Goal: Find contact information: Find contact information

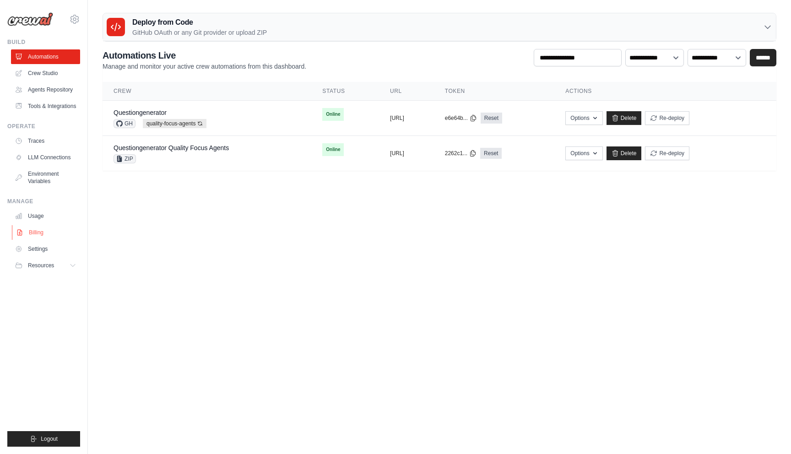
click at [29, 233] on link "Billing" at bounding box center [46, 232] width 69 height 15
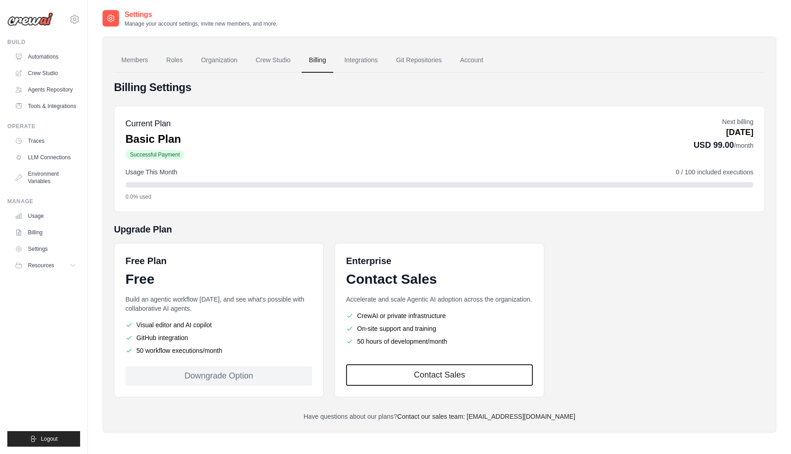
click at [256, 372] on div "Downgrade Option" at bounding box center [218, 376] width 187 height 20
click at [320, 64] on link "Billing" at bounding box center [318, 60] width 32 height 25
click at [469, 56] on link "Account" at bounding box center [472, 60] width 38 height 25
click at [185, 377] on div "Downgrade Option" at bounding box center [218, 376] width 187 height 20
click at [219, 368] on div "Downgrade Option" at bounding box center [218, 376] width 187 height 20
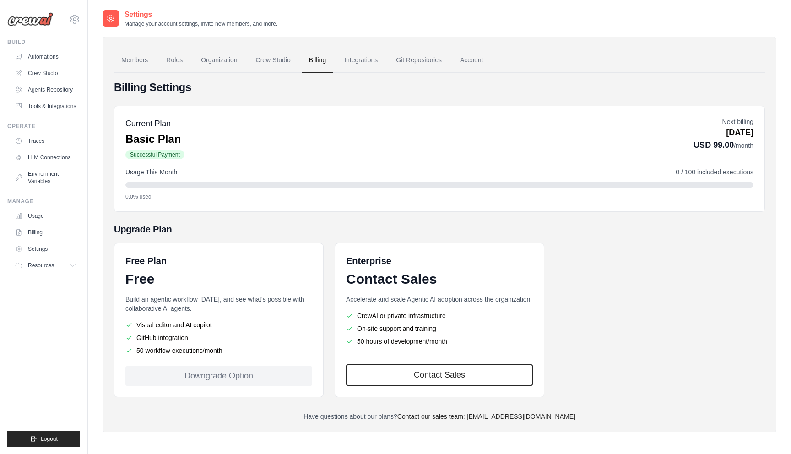
click at [220, 374] on div "Downgrade Option" at bounding box center [218, 376] width 187 height 20
click at [184, 305] on p "Build an agentic workflow today, and see what's possible with collaborative AI …" at bounding box center [218, 304] width 187 height 18
click at [55, 76] on link "Crew Studio" at bounding box center [46, 73] width 69 height 15
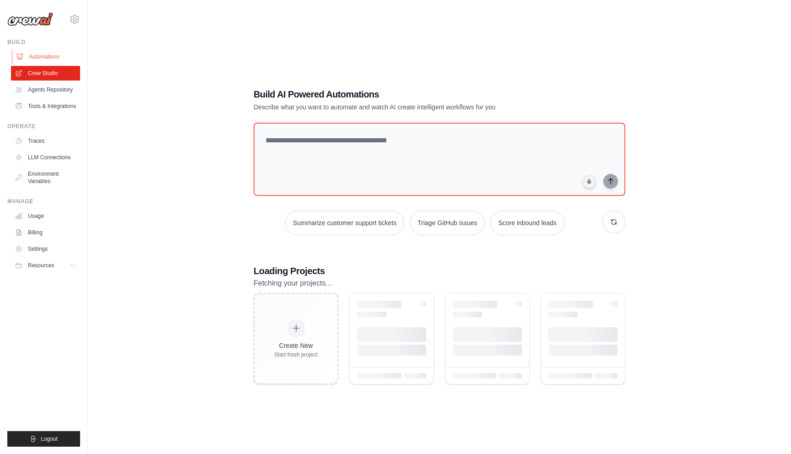
click at [38, 58] on link "Automations" at bounding box center [46, 56] width 69 height 15
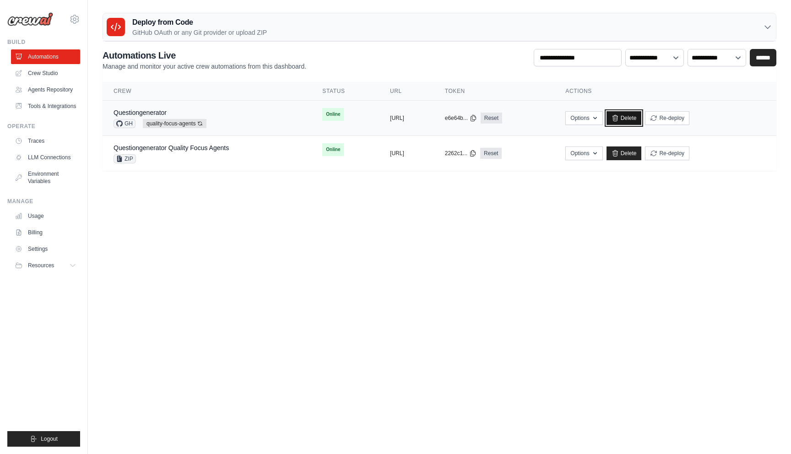
click at [642, 119] on link "Delete" at bounding box center [624, 118] width 35 height 14
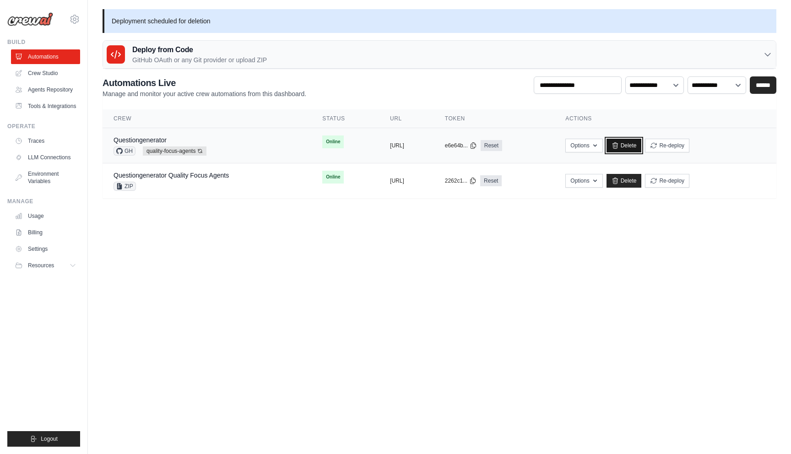
click at [642, 145] on link "Delete" at bounding box center [624, 146] width 35 height 14
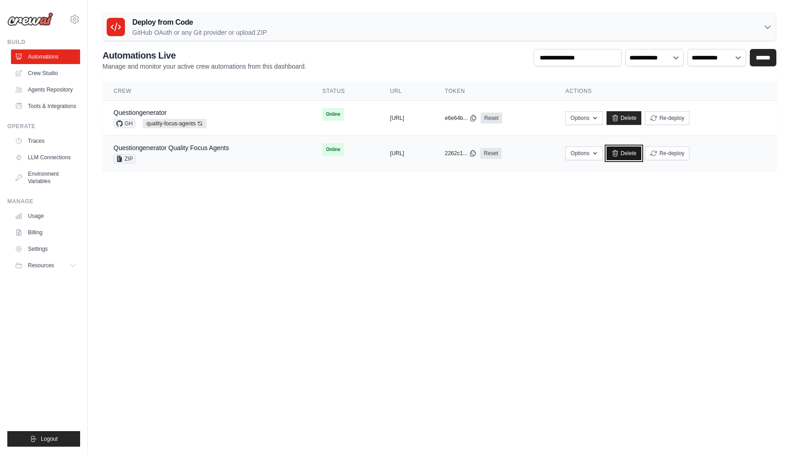
click at [642, 150] on link "Delete" at bounding box center [624, 154] width 35 height 14
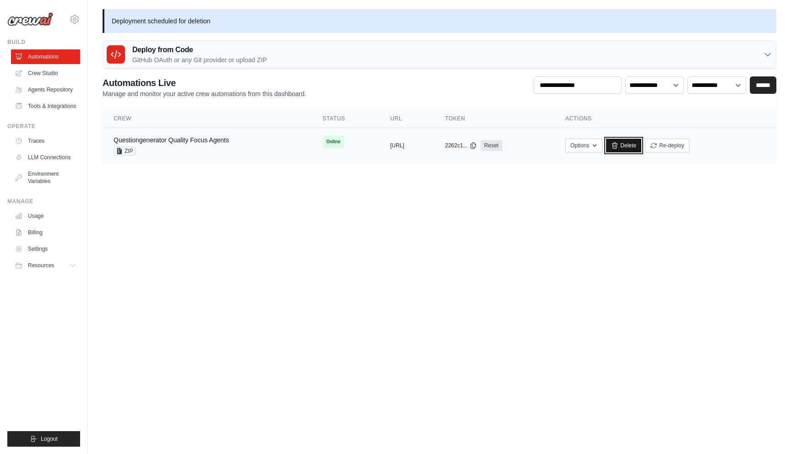
click at [619, 147] on icon at bounding box center [614, 145] width 7 height 7
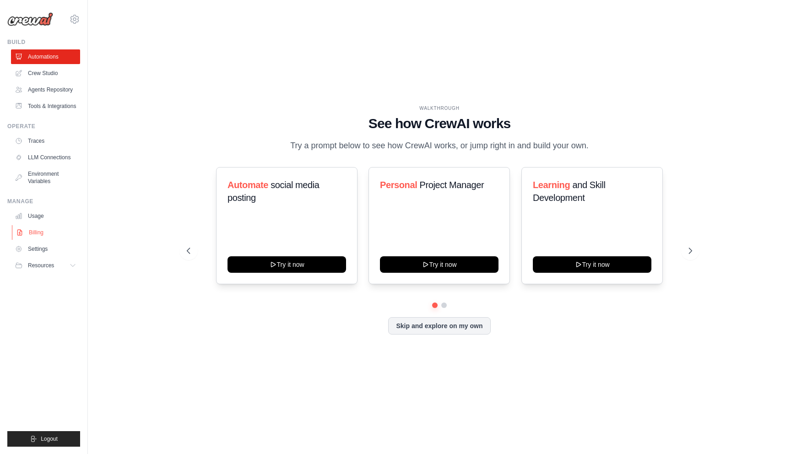
click at [43, 230] on link "Billing" at bounding box center [46, 232] width 69 height 15
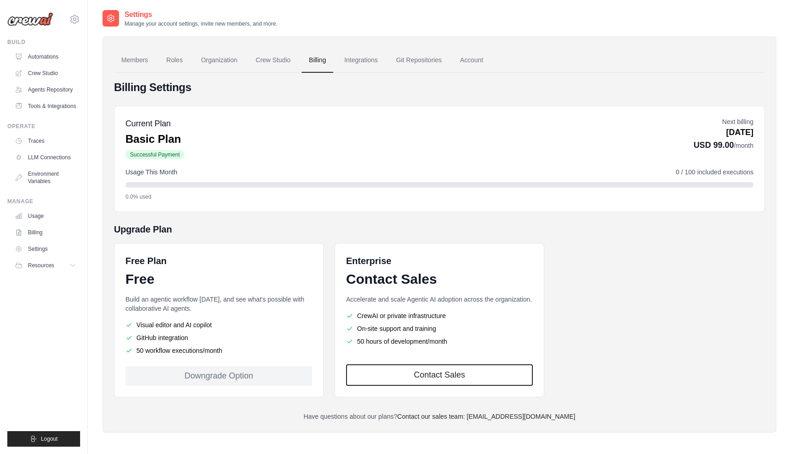
click at [190, 373] on div "Downgrade Option" at bounding box center [218, 376] width 187 height 20
click at [142, 186] on div at bounding box center [439, 184] width 628 height 5
click at [154, 140] on p "Basic Plan" at bounding box center [154, 139] width 59 height 15
click at [330, 67] on link "Billing" at bounding box center [318, 60] width 32 height 25
click at [711, 174] on span "0 / 100 included executions" at bounding box center [715, 172] width 78 height 9
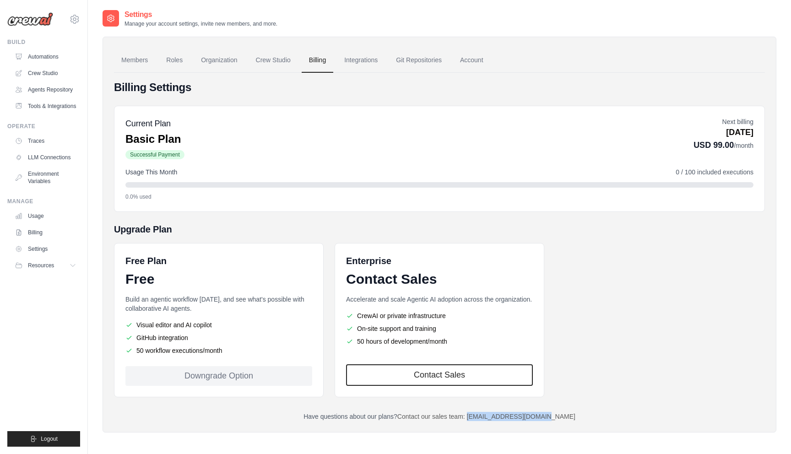
drag, startPoint x: 581, startPoint y: 416, endPoint x: 487, endPoint y: 414, distance: 93.9
click at [487, 414] on p "Have questions about our plans? Contact our sales team: [EMAIL_ADDRESS][DOMAIN_…" at bounding box center [439, 416] width 651 height 9
click at [281, 57] on link "Crew Studio" at bounding box center [273, 60] width 49 height 25
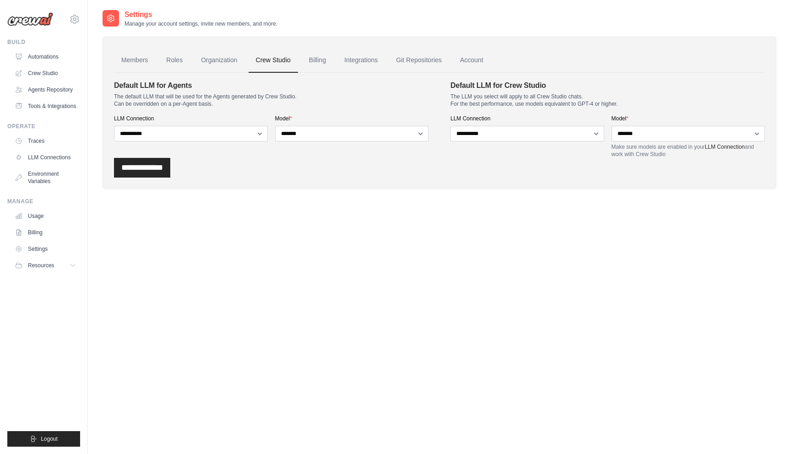
click at [466, 62] on link "Account" at bounding box center [472, 60] width 38 height 25
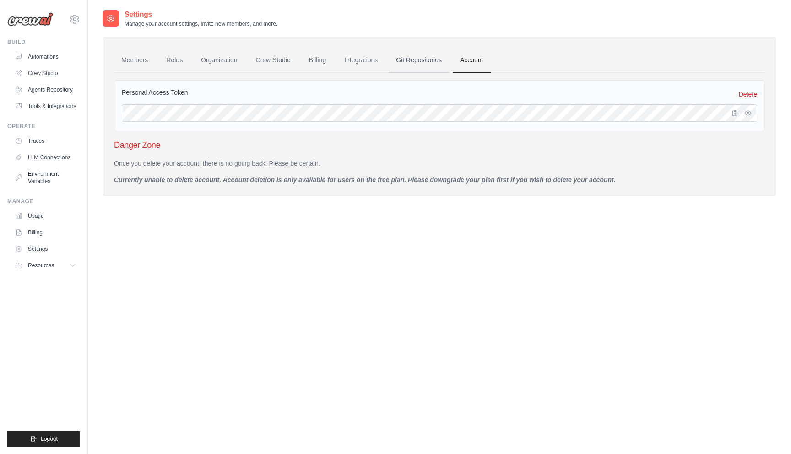
click at [418, 58] on link "Git Repositories" at bounding box center [419, 60] width 60 height 25
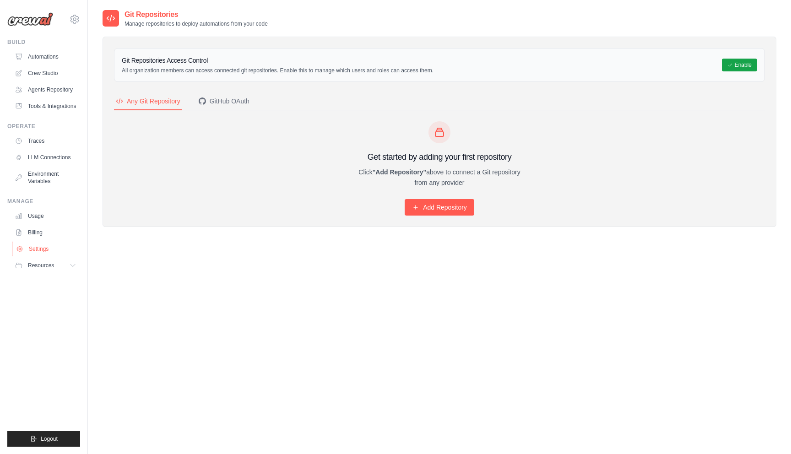
click at [38, 243] on link "Settings" at bounding box center [46, 249] width 69 height 15
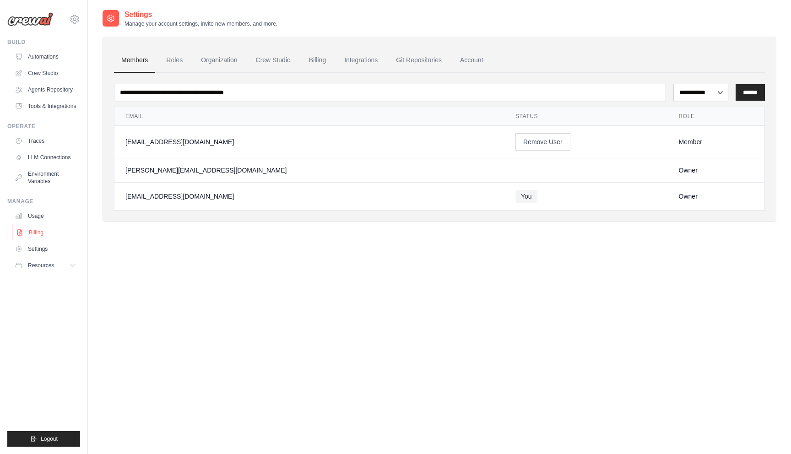
click at [37, 229] on link "Billing" at bounding box center [46, 232] width 69 height 15
click at [35, 217] on link "Usage" at bounding box center [46, 216] width 69 height 15
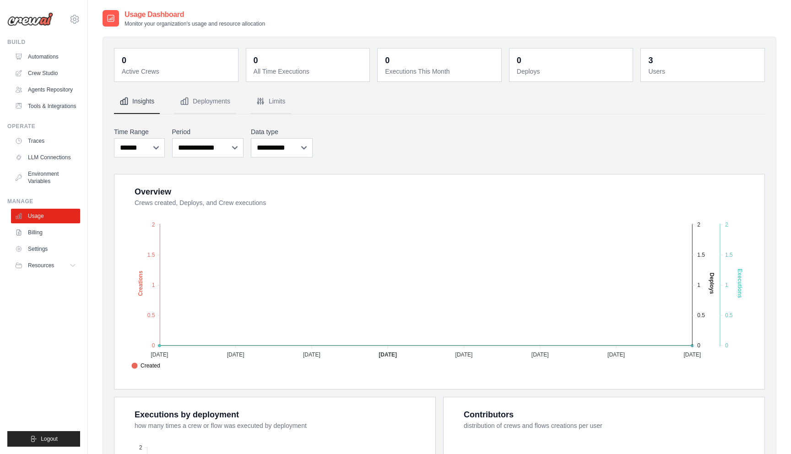
click at [39, 257] on ul "Usage Billing Settings Resources GitHub" at bounding box center [45, 241] width 69 height 64
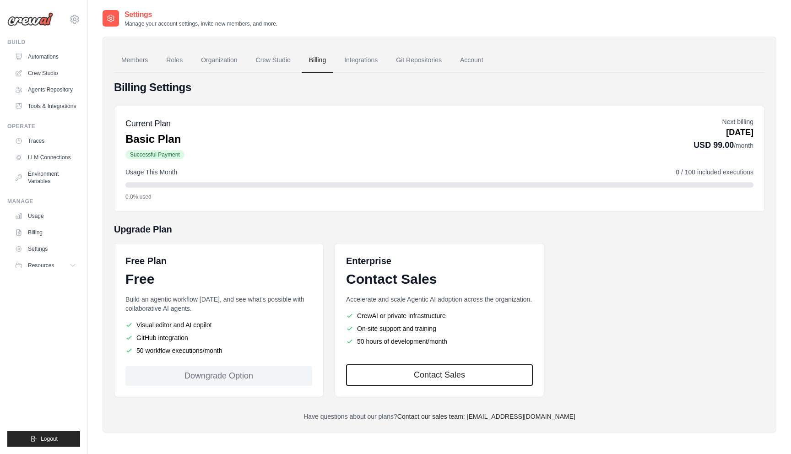
click at [183, 369] on div "Downgrade Option" at bounding box center [218, 376] width 187 height 20
click at [129, 59] on link "Members" at bounding box center [134, 60] width 41 height 25
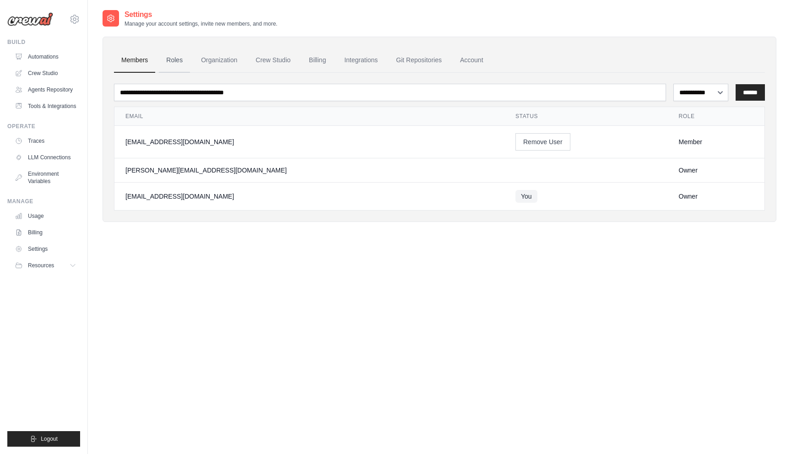
click at [185, 53] on link "Roles" at bounding box center [174, 60] width 31 height 25
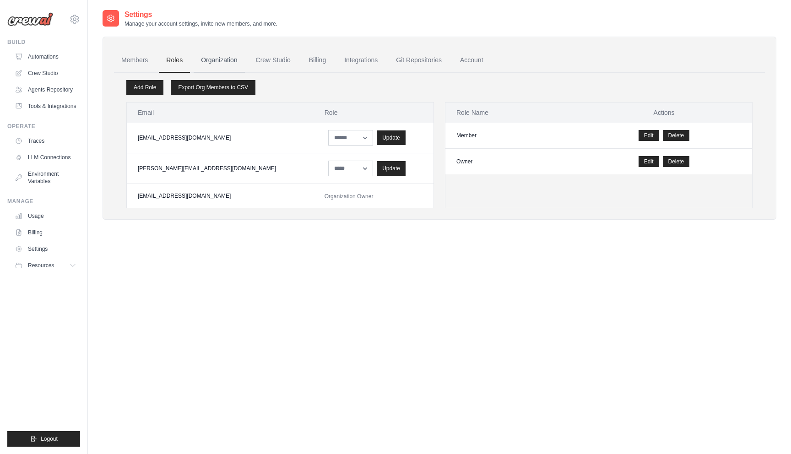
click at [207, 59] on link "Organization" at bounding box center [219, 60] width 51 height 25
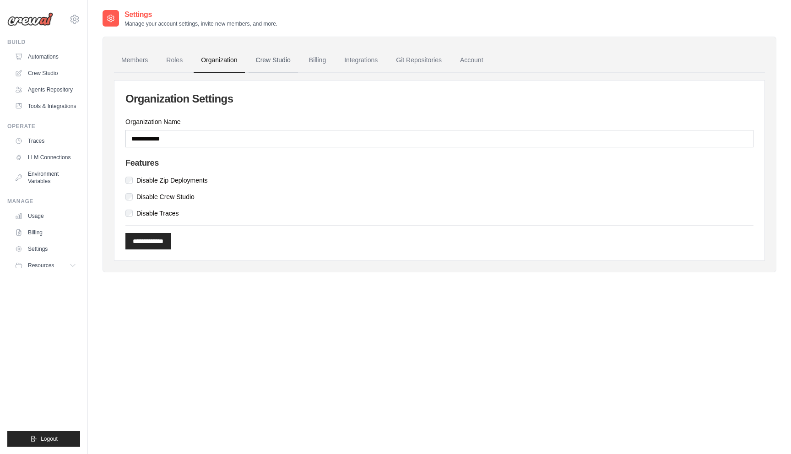
click at [277, 54] on link "Crew Studio" at bounding box center [273, 60] width 49 height 25
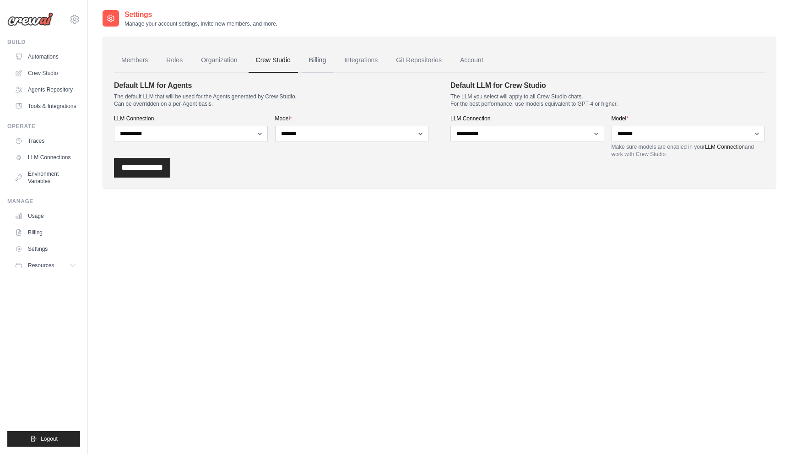
click at [310, 60] on link "Billing" at bounding box center [318, 60] width 32 height 25
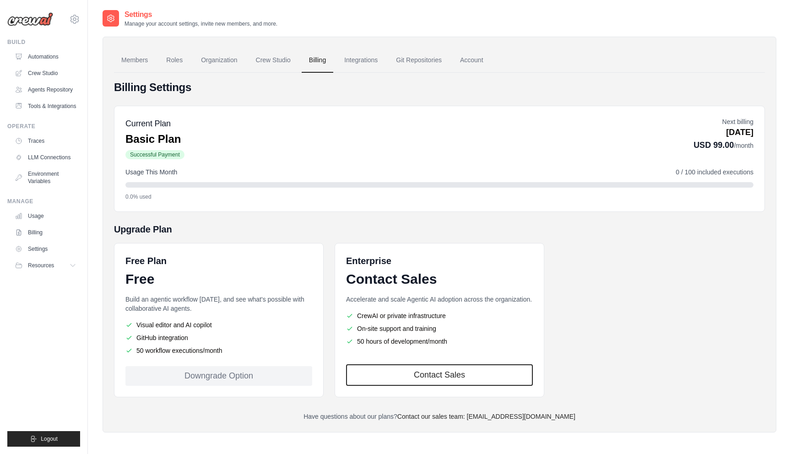
click at [704, 134] on p "[DATE]" at bounding box center [724, 132] width 60 height 12
drag, startPoint x: 580, startPoint y: 411, endPoint x: 497, endPoint y: 413, distance: 82.9
click at [497, 413] on div "Billing Settings Current Plan Basic Plan Successful Payment Next billing Oct 10…" at bounding box center [439, 250] width 651 height 341
click at [491, 418] on link "Contact our sales team: [EMAIL_ADDRESS][DOMAIN_NAME]" at bounding box center [486, 416] width 178 height 7
click at [487, 423] on div "Members Roles Organization Crew Studio Billing Integrations Git Repositories Ac…" at bounding box center [440, 235] width 674 height 396
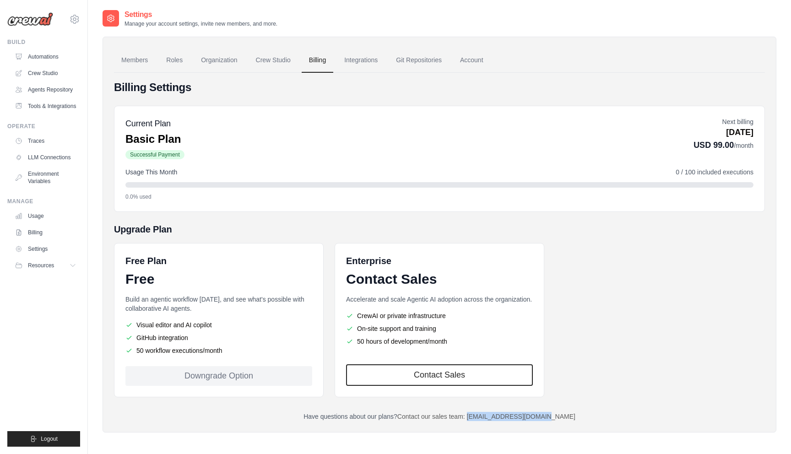
drag, startPoint x: 570, startPoint y: 418, endPoint x: 487, endPoint y: 418, distance: 82.9
click at [486, 418] on p "Have questions about our plans? Contact our sales team: engineering@crewai.com" at bounding box center [439, 416] width 651 height 9
copy link "engineering@crewai.com"
